Goal: Information Seeking & Learning: Learn about a topic

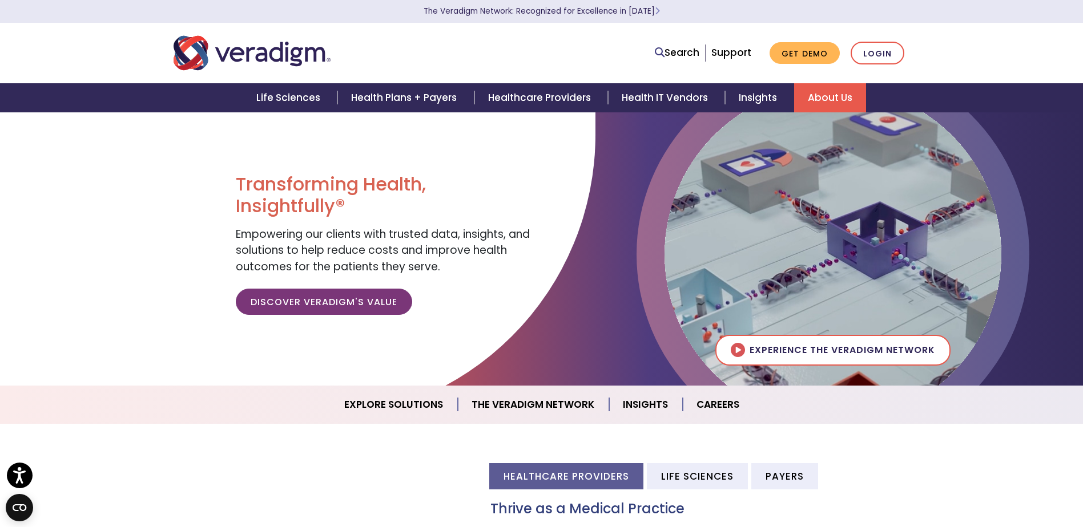
click at [831, 94] on link "About Us" at bounding box center [830, 97] width 72 height 29
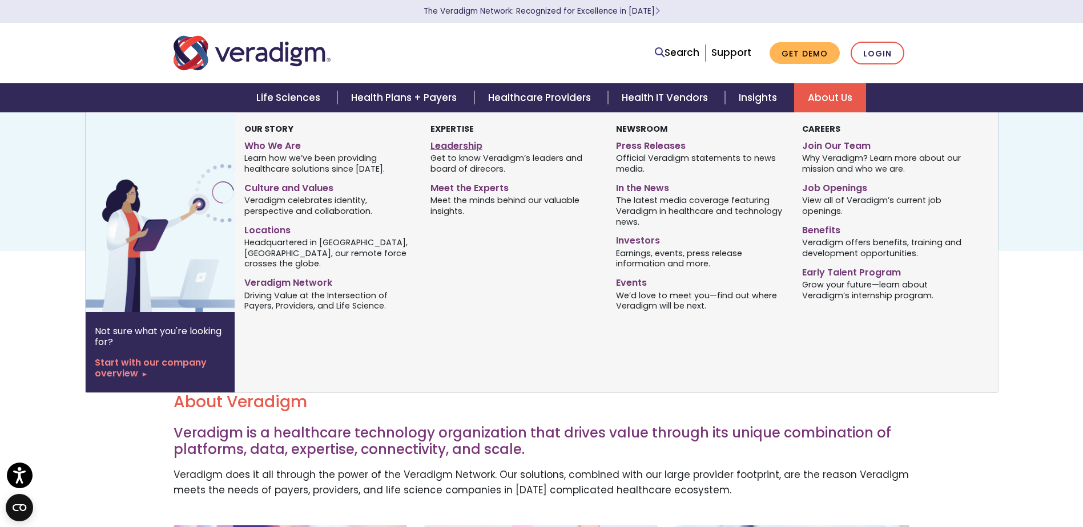
click at [443, 143] on link "Leadership" at bounding box center [514, 144] width 168 height 17
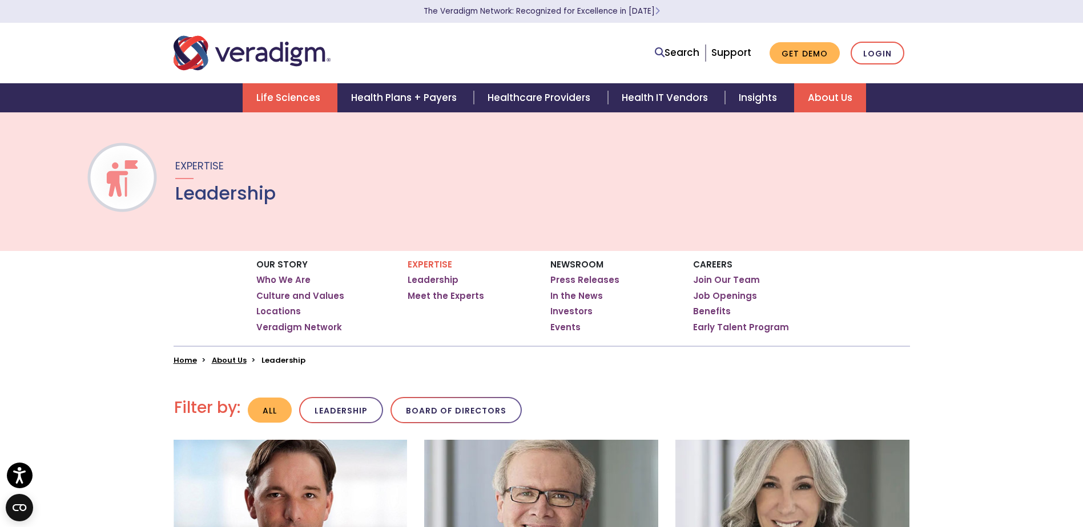
click at [296, 95] on link "Life Sciences" at bounding box center [290, 97] width 95 height 29
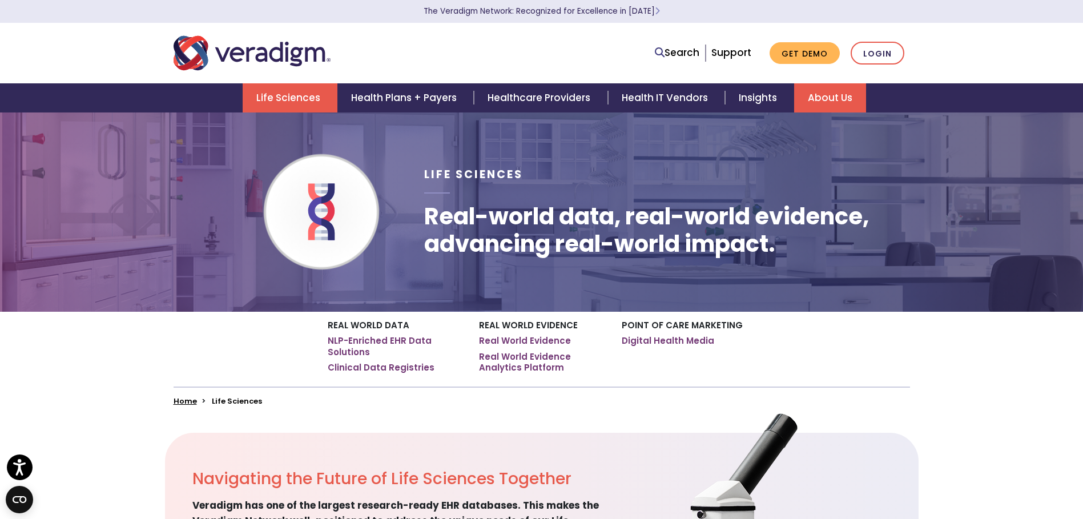
click at [809, 98] on link "About Us" at bounding box center [830, 97] width 72 height 29
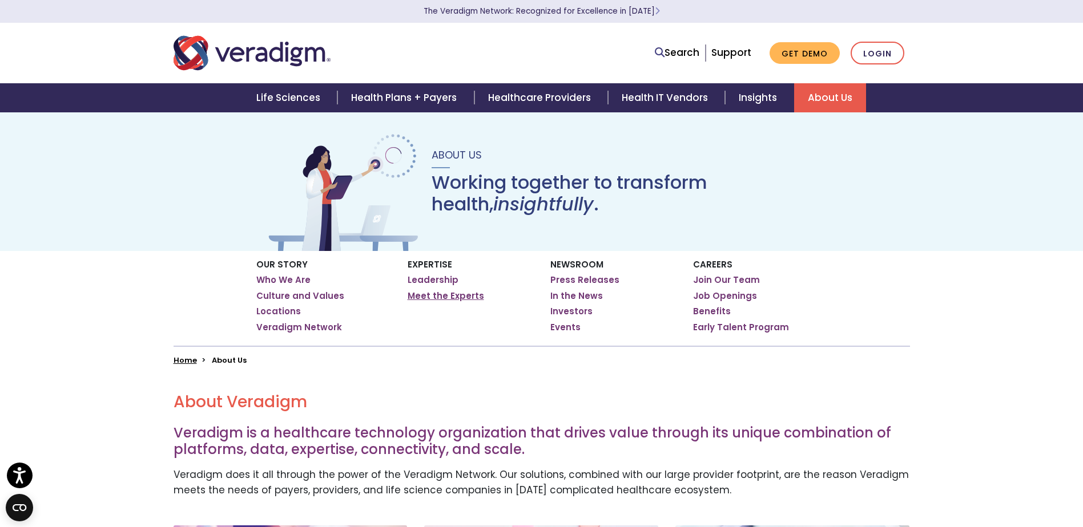
click at [444, 298] on link "Meet the Experts" at bounding box center [445, 295] width 76 height 11
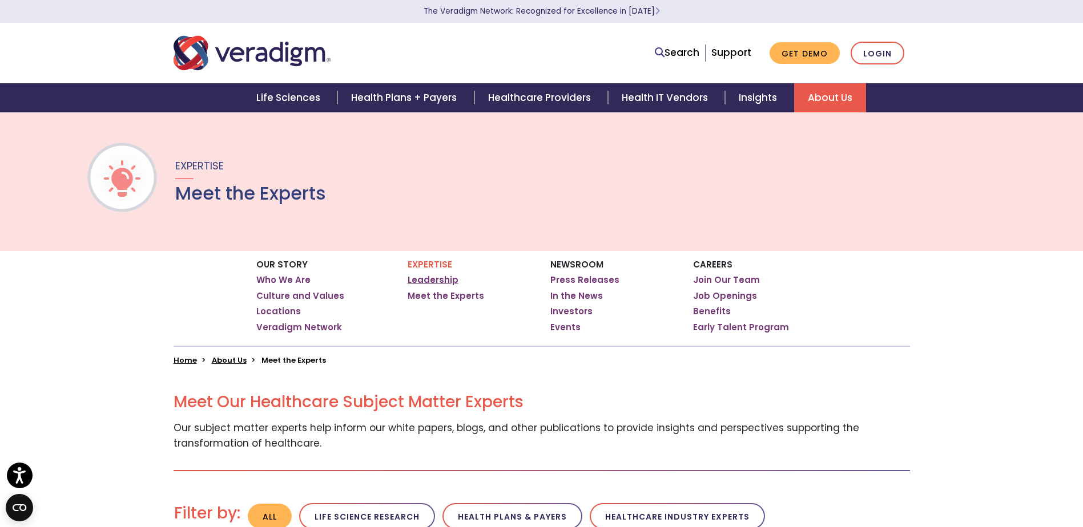
click at [436, 284] on link "Leadership" at bounding box center [432, 279] width 51 height 11
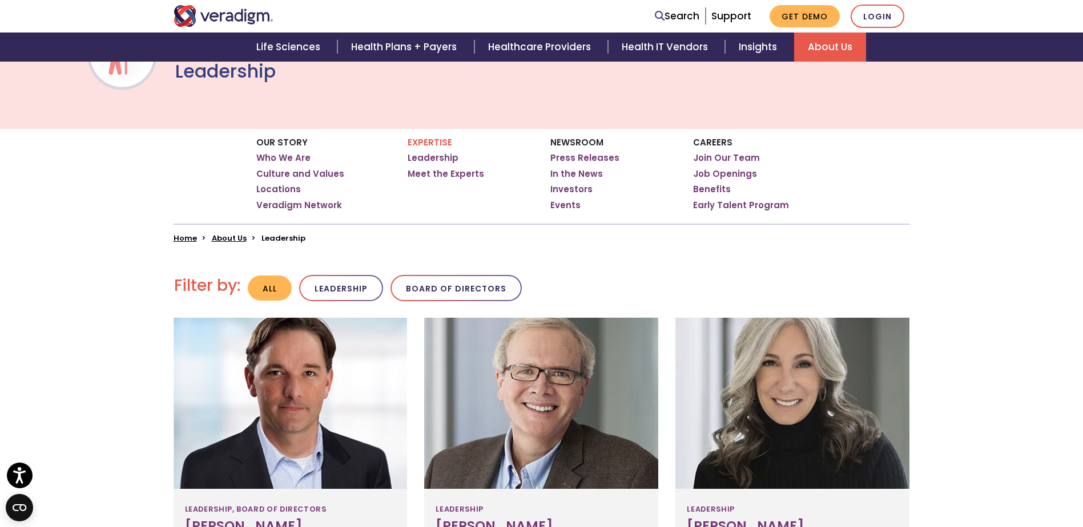
scroll to position [285, 0]
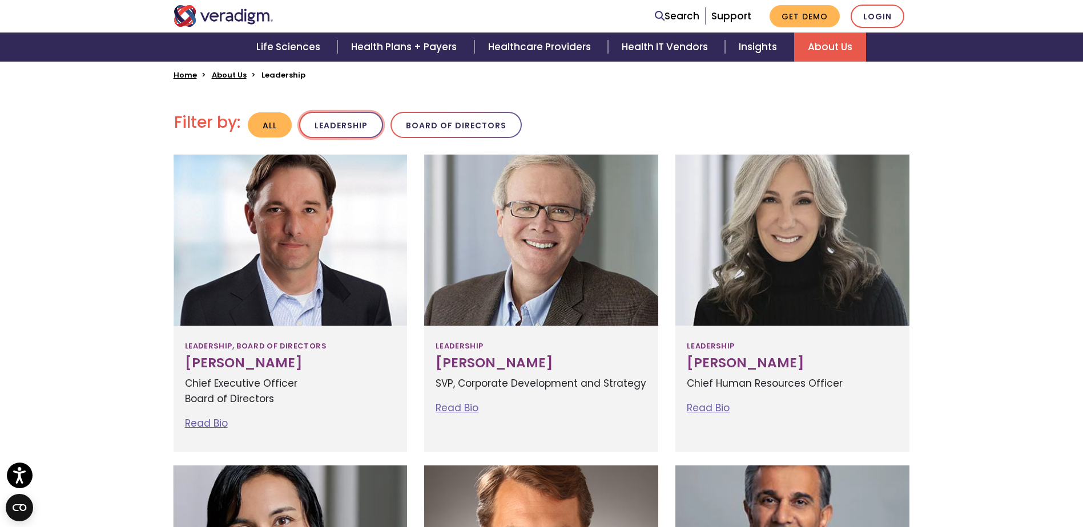
click at [364, 124] on button "Leadership" at bounding box center [341, 125] width 84 height 27
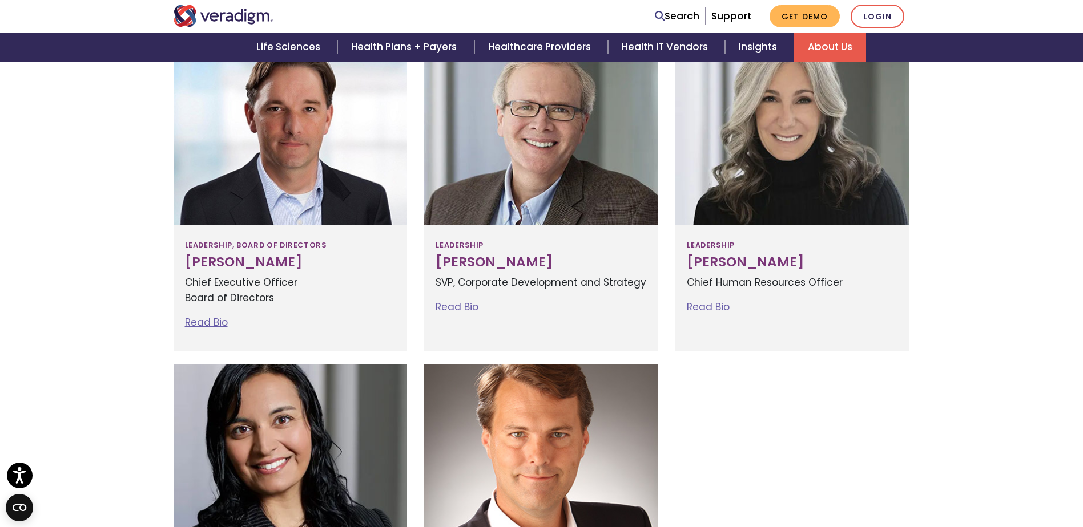
scroll to position [342, 0]
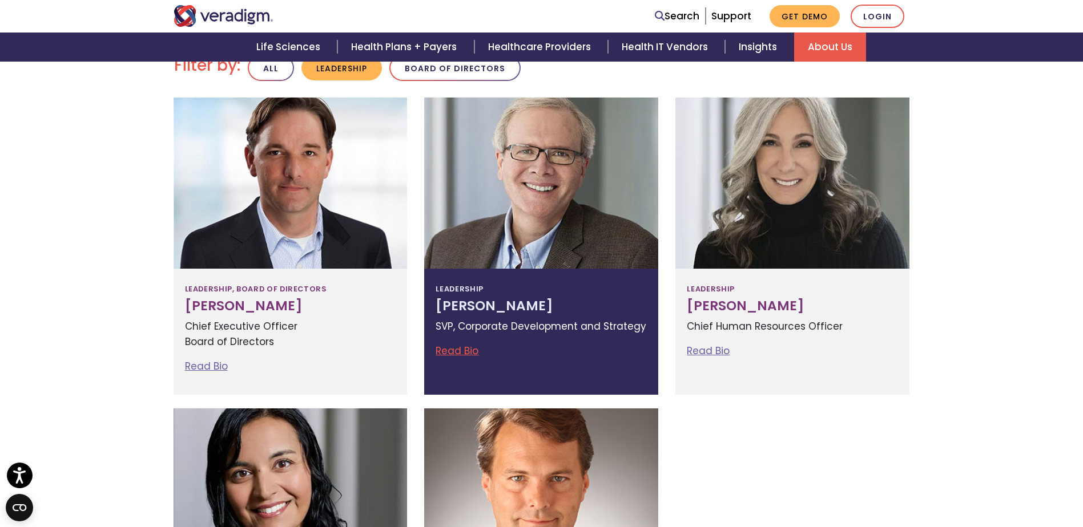
click at [462, 306] on h3 "[PERSON_NAME]" at bounding box center [540, 306] width 211 height 16
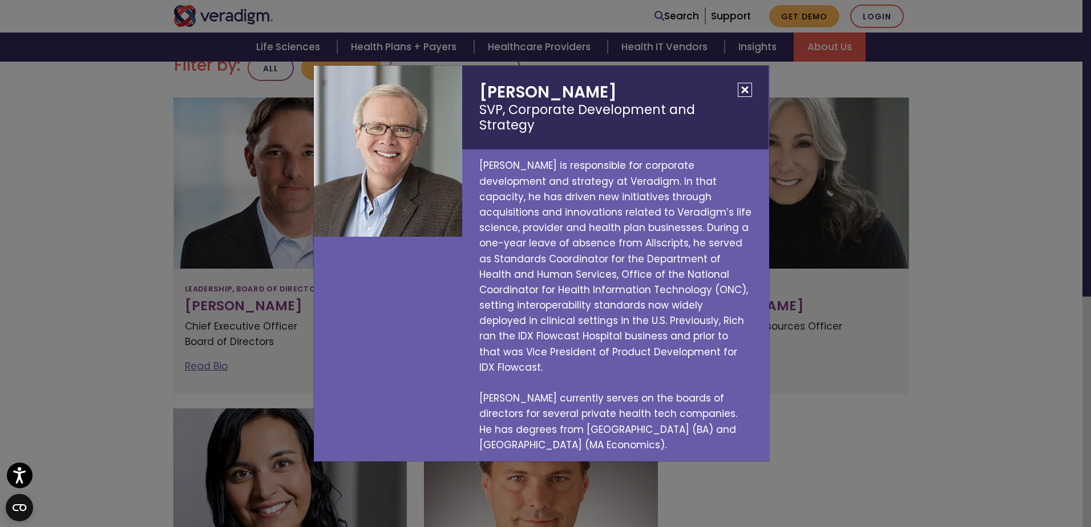
click at [100, 249] on div "[PERSON_NAME] SVP, Corporate Development and Strategy [PERSON_NAME] is responsi…" at bounding box center [545, 263] width 1091 height 527
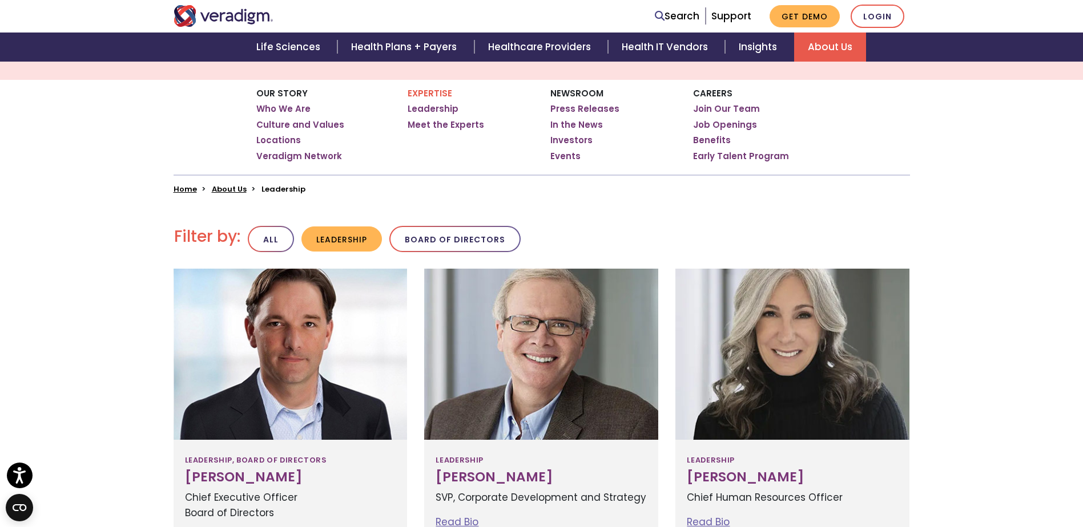
scroll to position [0, 0]
